Goal: Navigation & Orientation: Go to known website

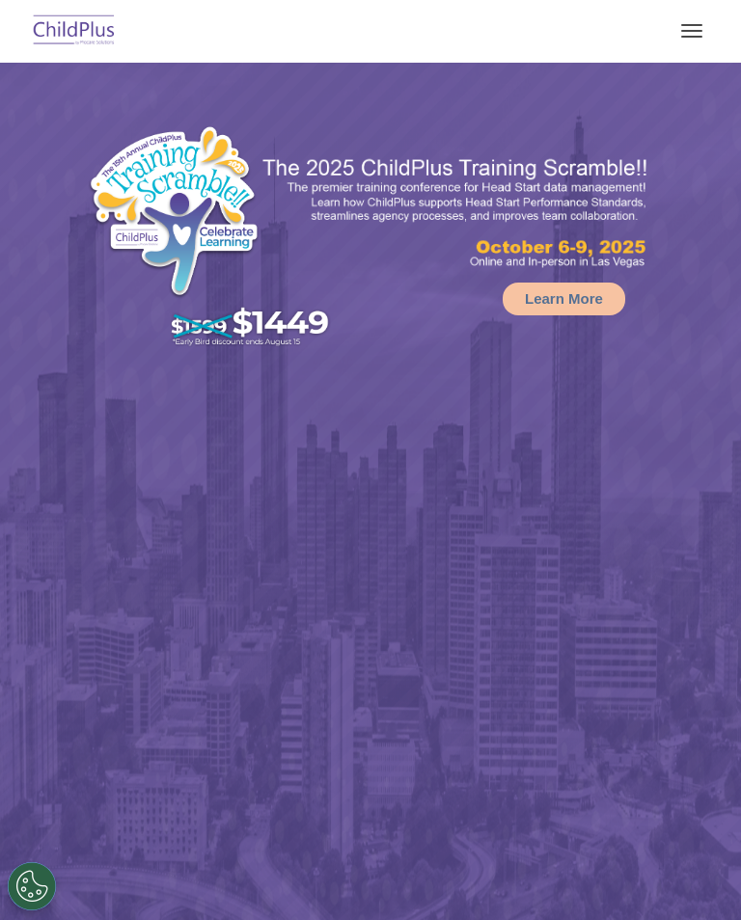
select select "MEDIUM"
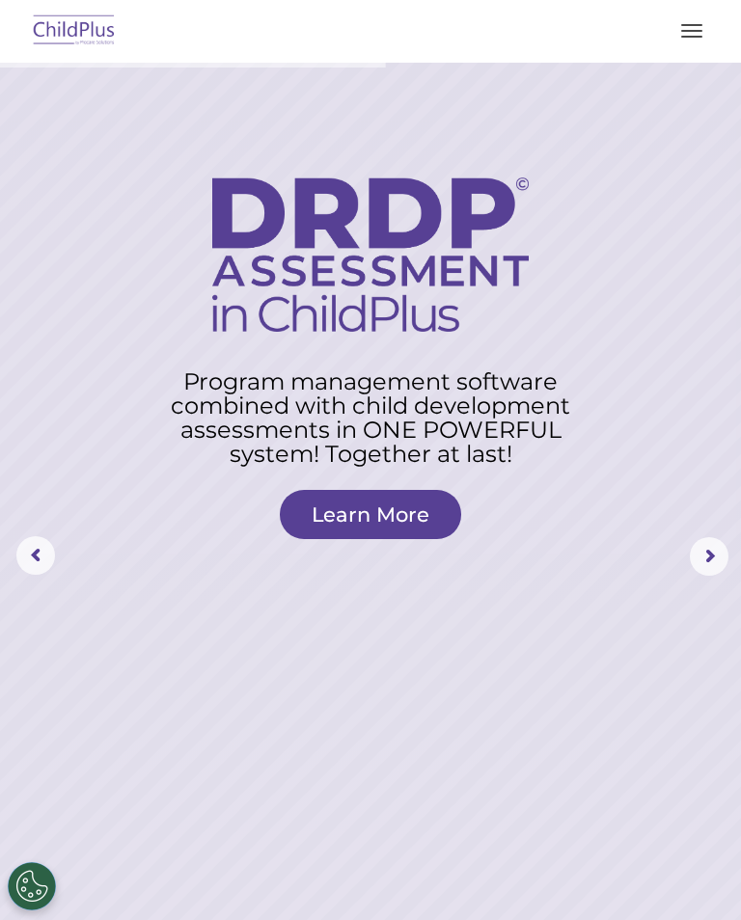
click at [74, 23] on img at bounding box center [74, 31] width 91 height 45
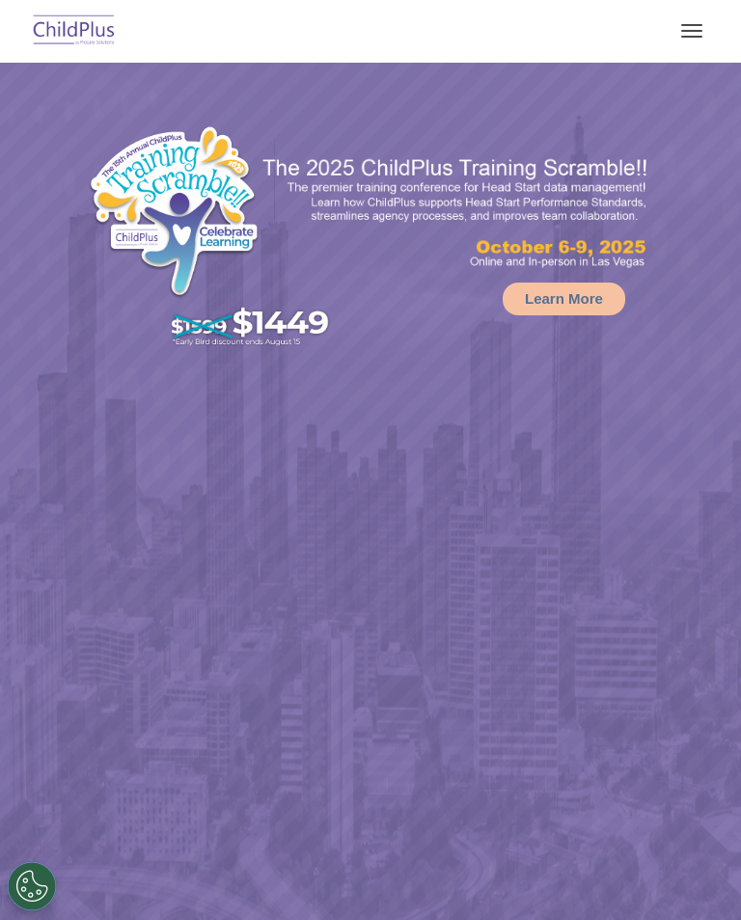
select select "MEDIUM"
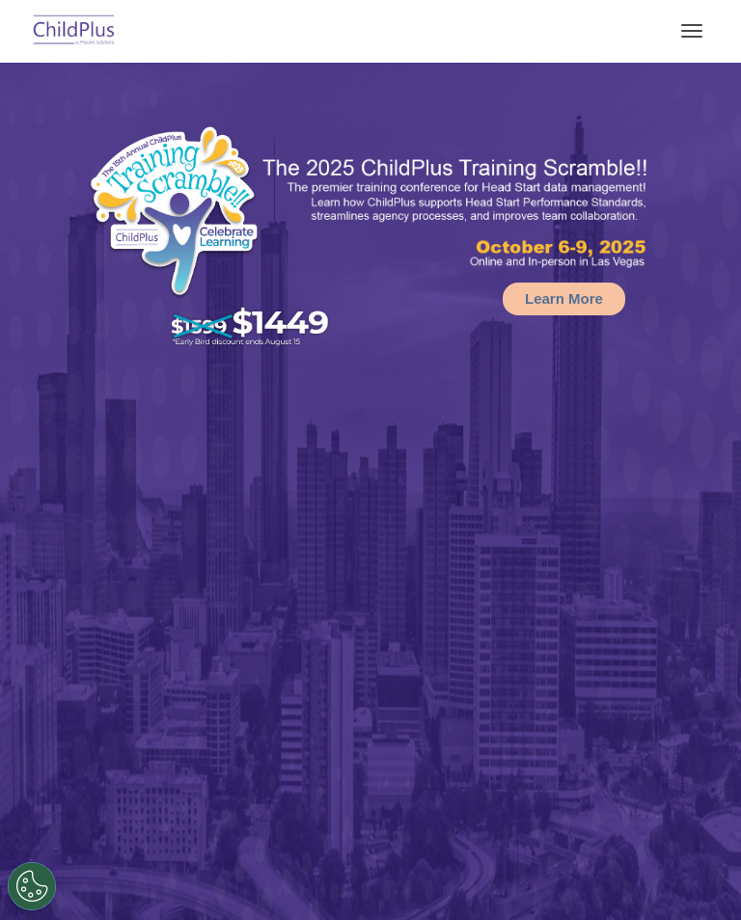
select select "MEDIUM"
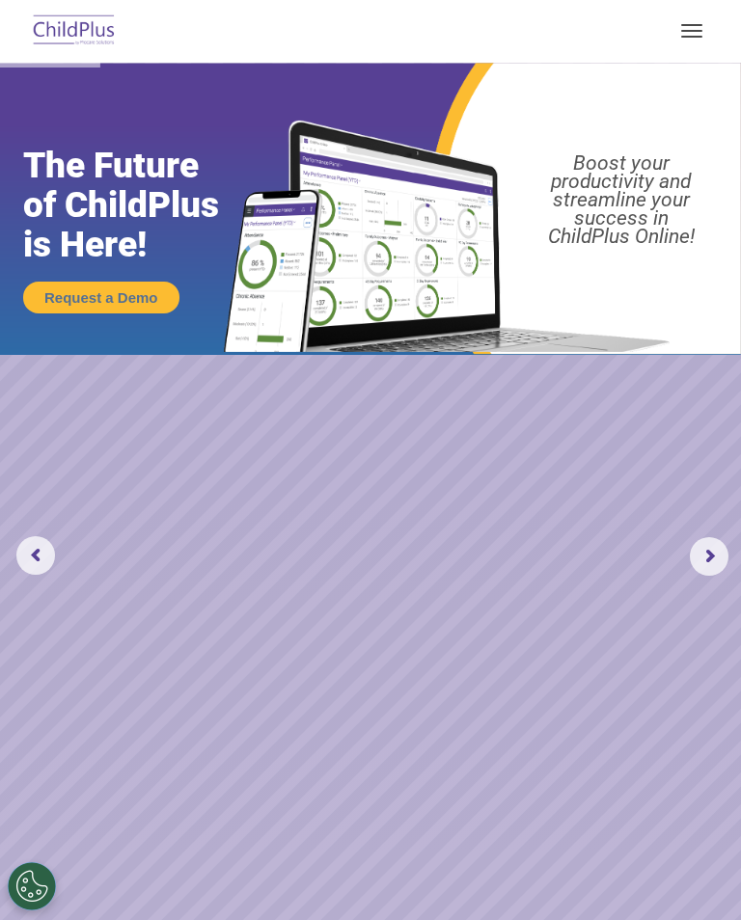
click at [710, 553] on rs-arrow at bounding box center [709, 556] width 39 height 39
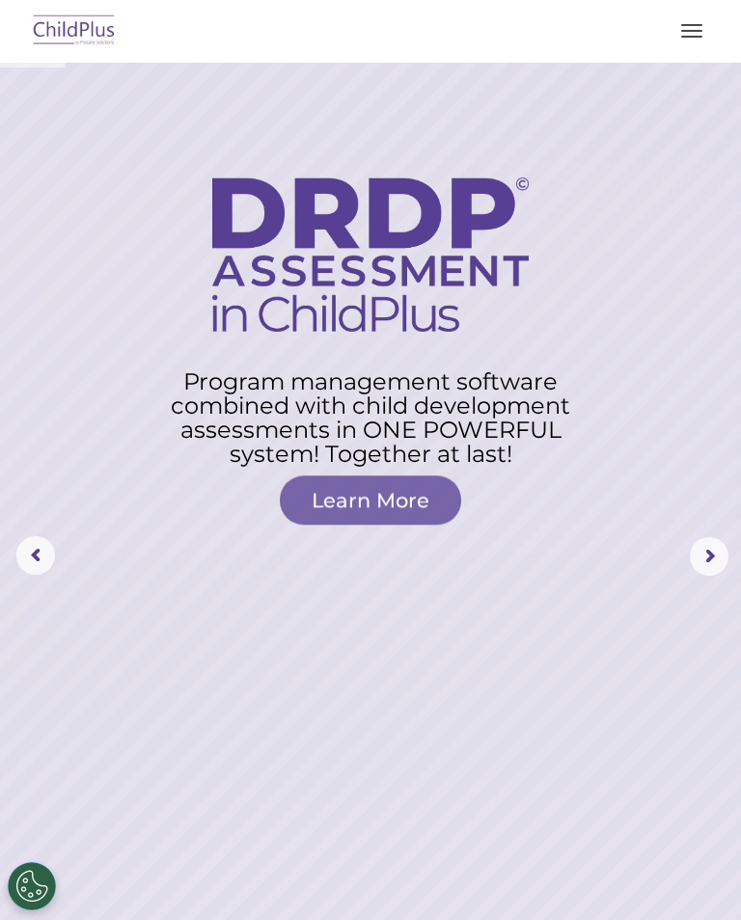
click at [711, 547] on rs-arrow at bounding box center [709, 556] width 39 height 39
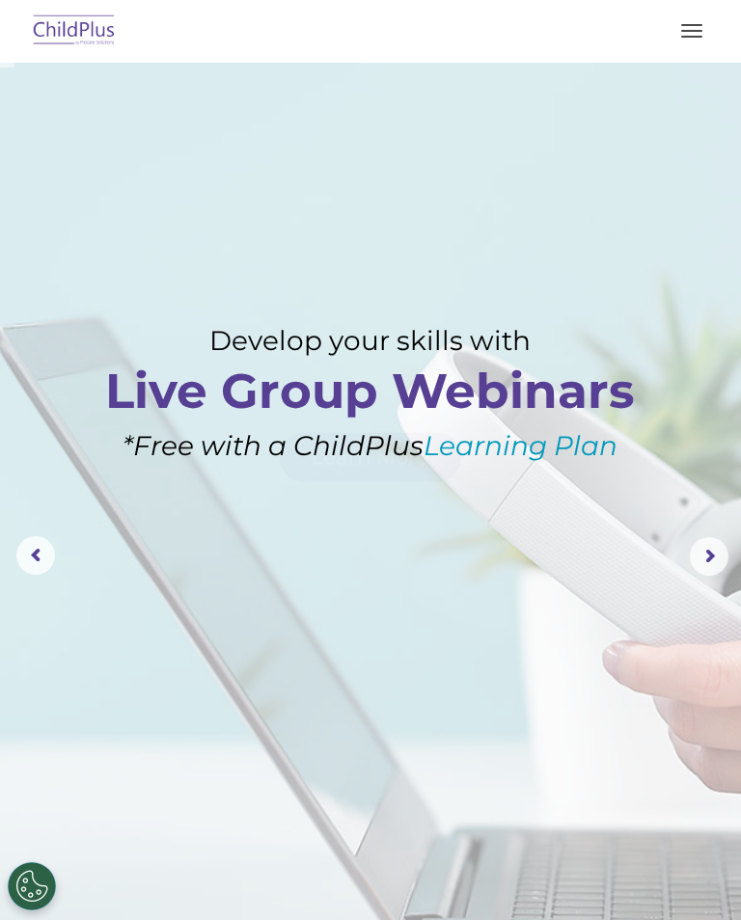
click at [714, 552] on rs-arrow at bounding box center [709, 556] width 39 height 39
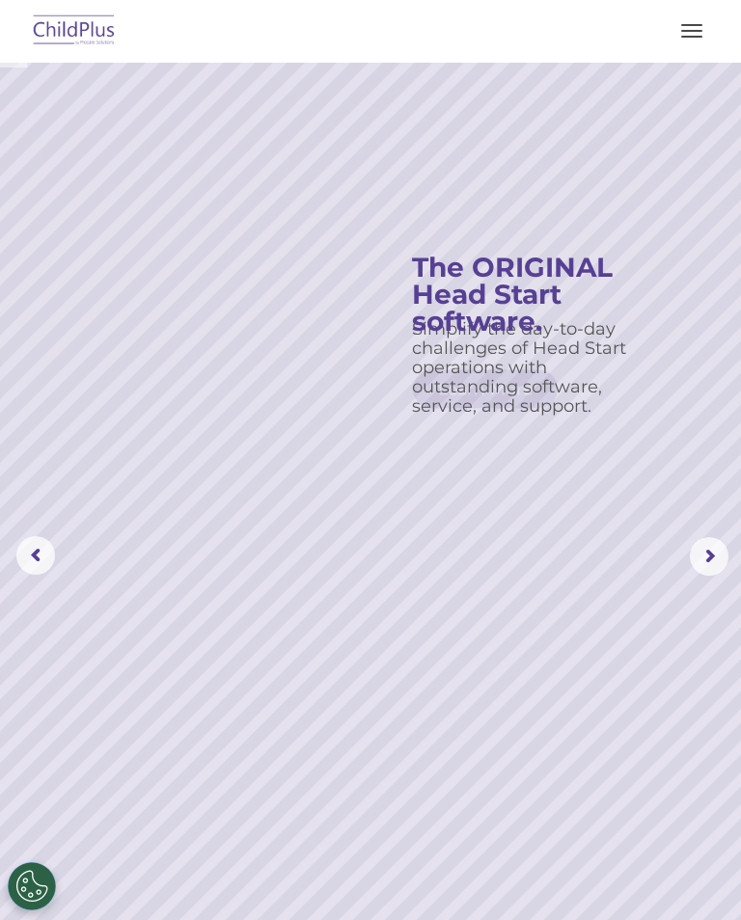
click at [714, 548] on rs-arrow at bounding box center [709, 556] width 39 height 39
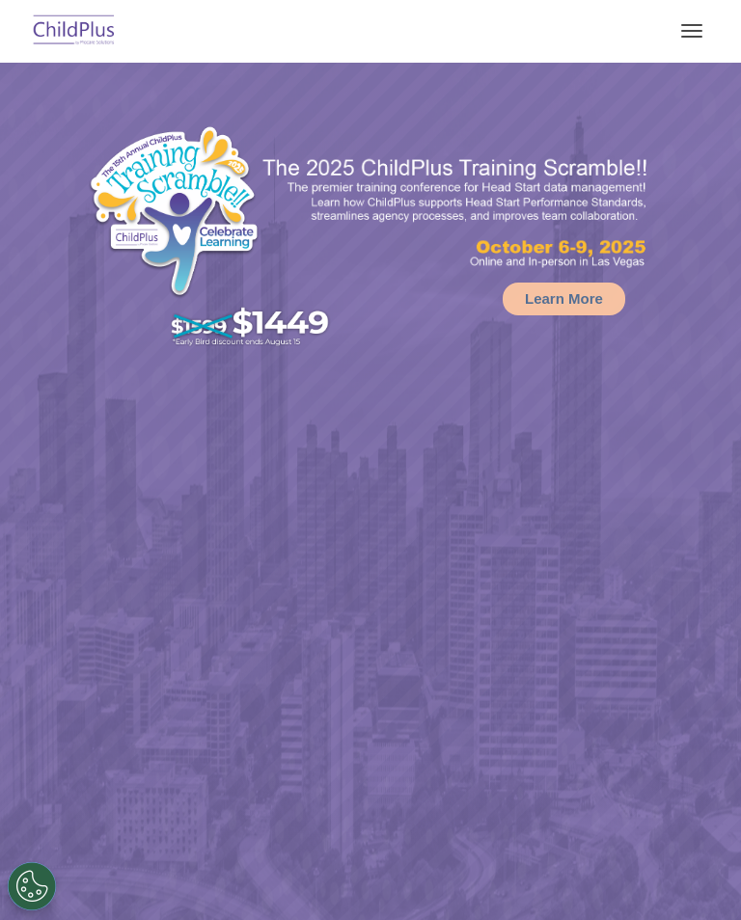
select select "MEDIUM"
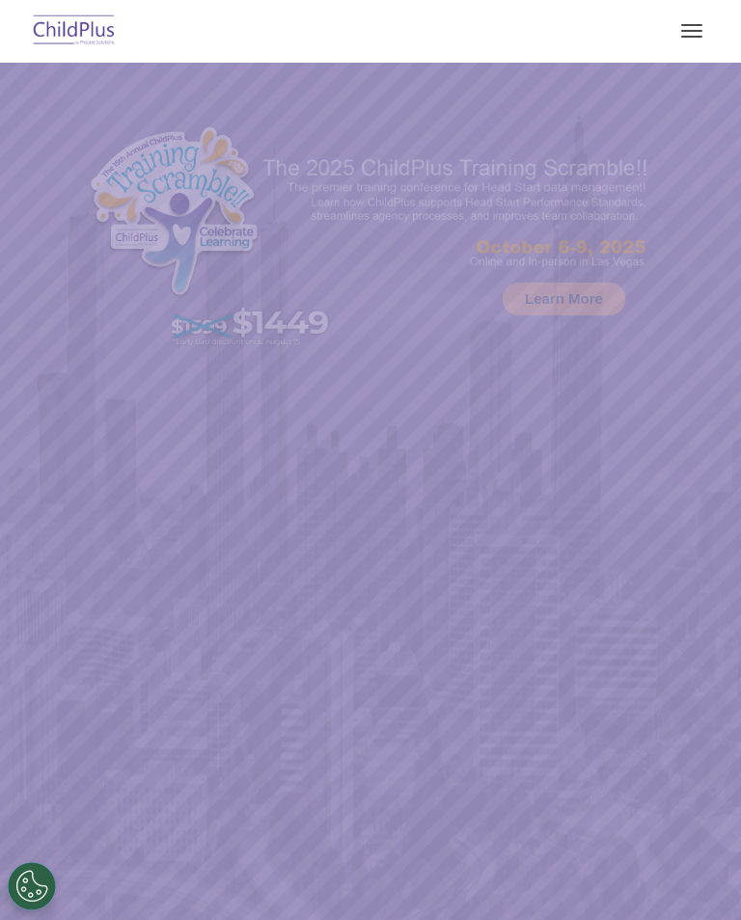
scroll to position [68, 0]
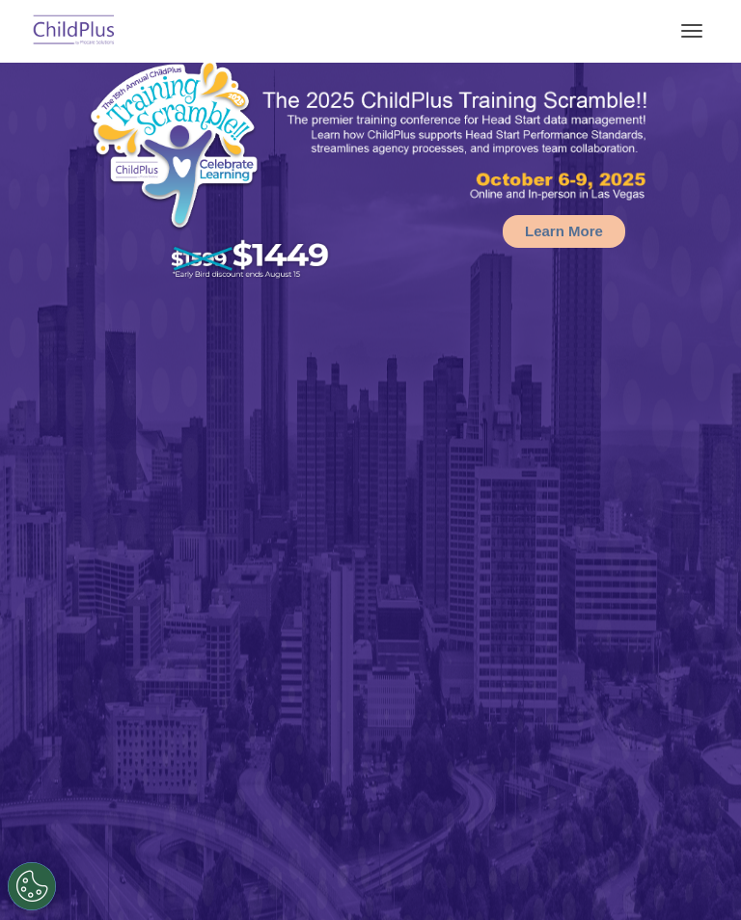
select select "MEDIUM"
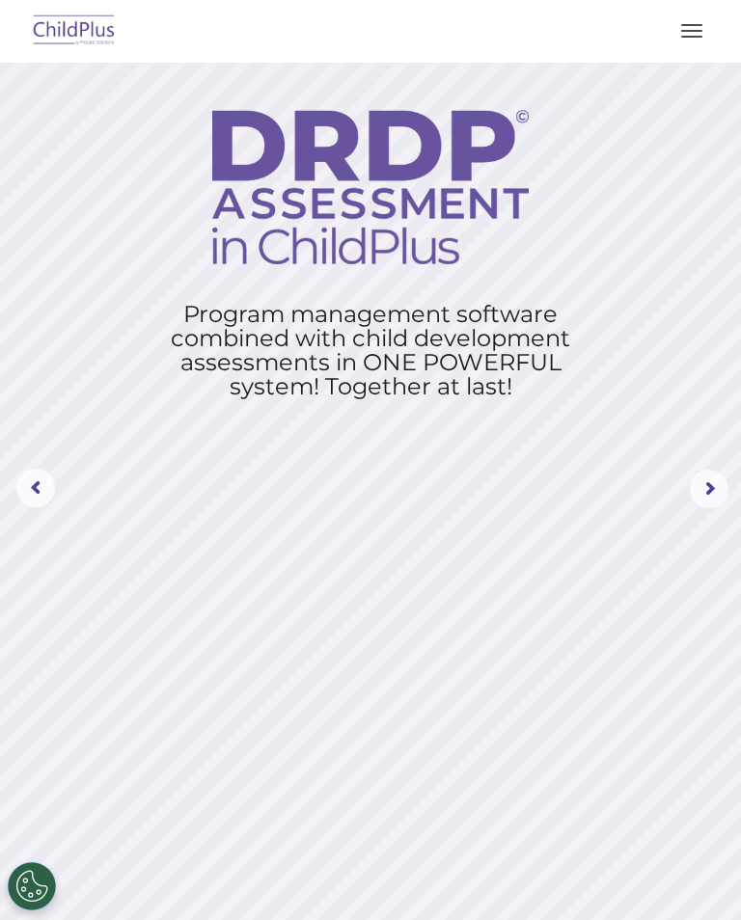
scroll to position [0, 0]
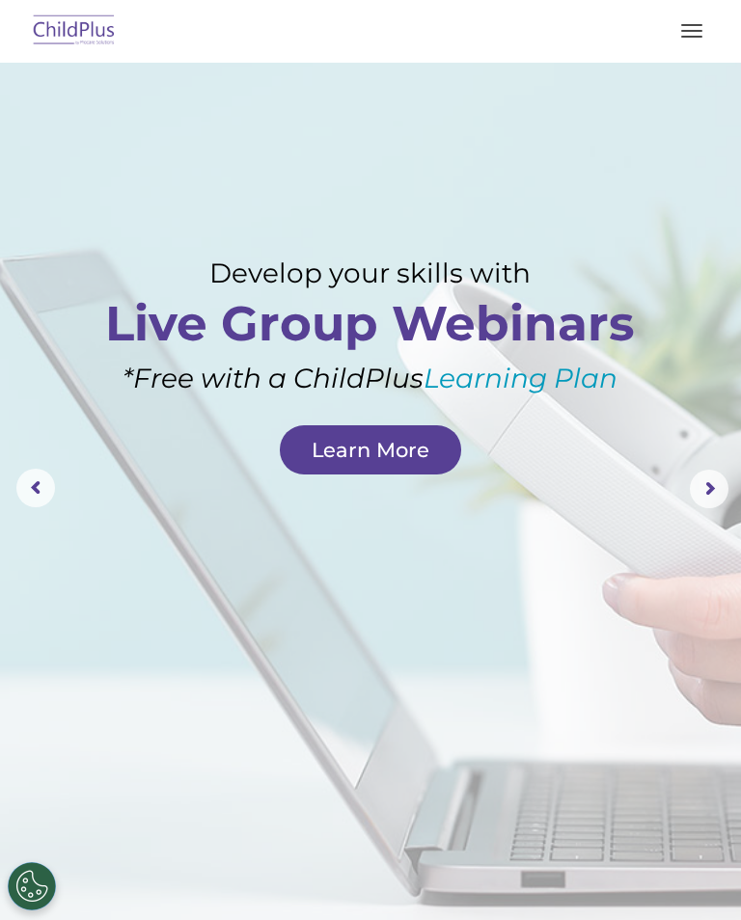
click at [42, 485] on rs-arrow at bounding box center [35, 488] width 39 height 39
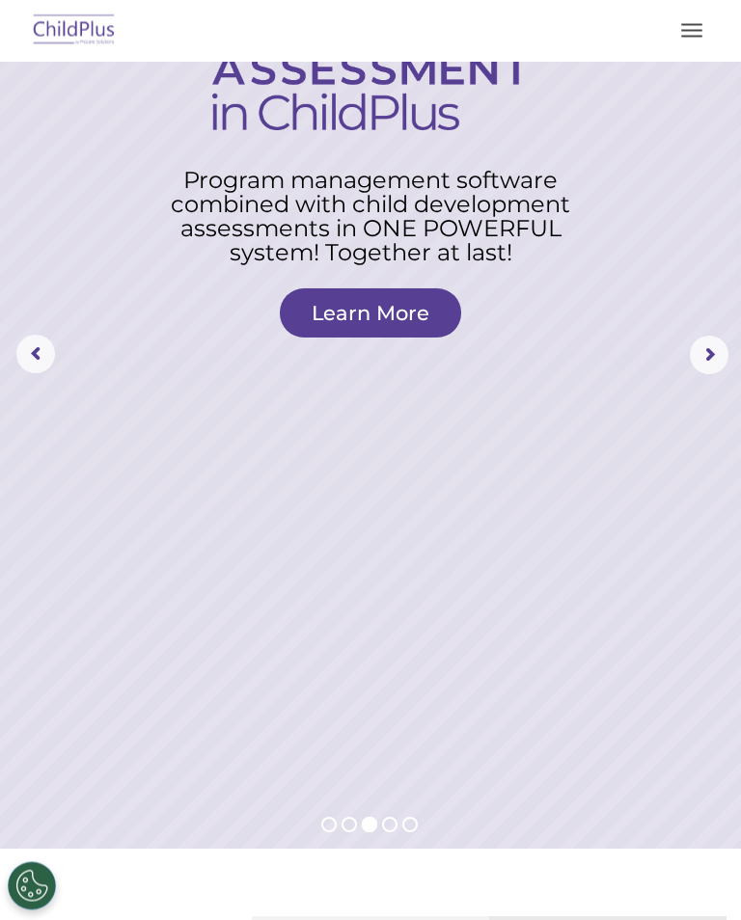
scroll to position [202, 0]
click at [32, 366] on rs-arrow at bounding box center [35, 354] width 39 height 39
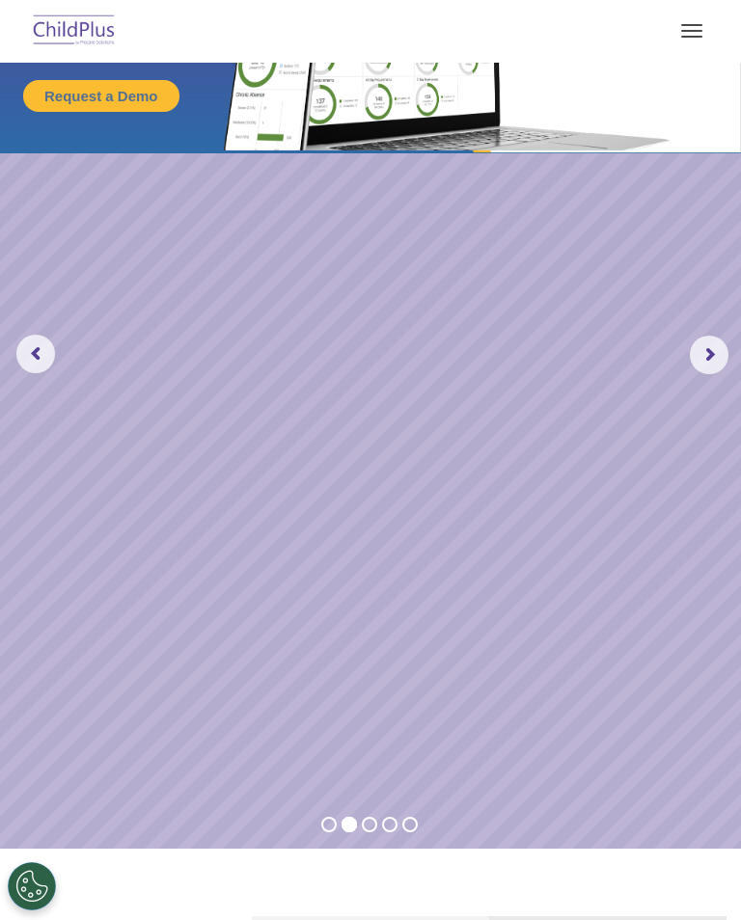
click at [73, 18] on img at bounding box center [74, 31] width 91 height 45
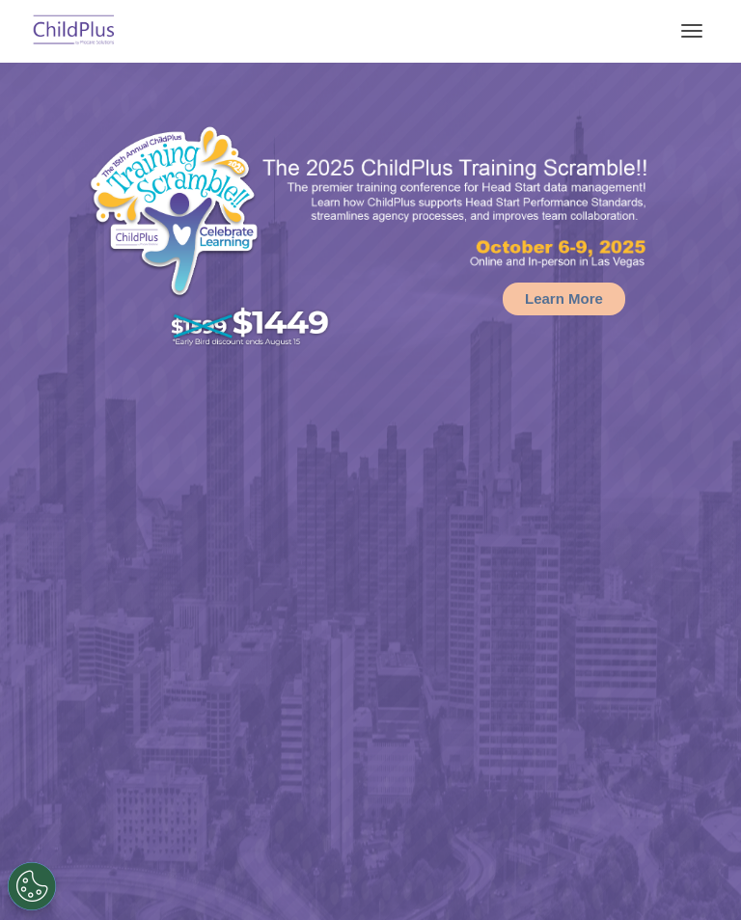
select select "MEDIUM"
